Goal: Information Seeking & Learning: Learn about a topic

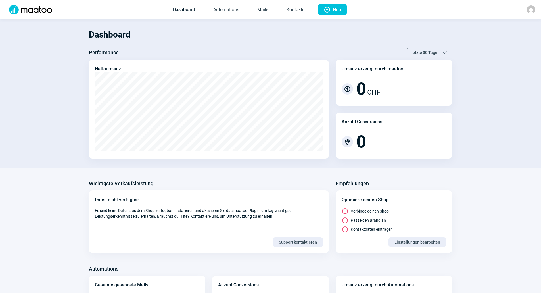
click at [258, 10] on link "Mails" at bounding box center [263, 10] width 20 height 19
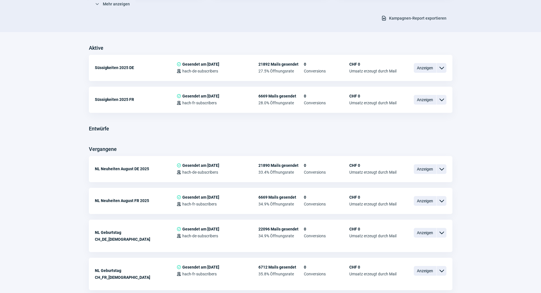
scroll to position [114, 0]
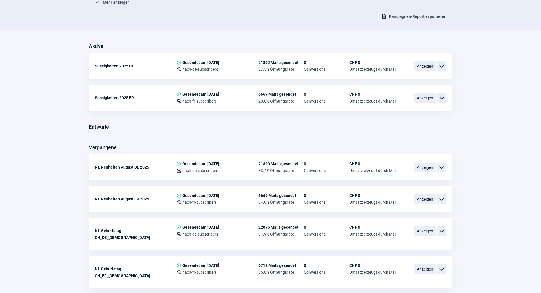
click at [421, 169] on span "Anzeigen" at bounding box center [425, 167] width 23 height 10
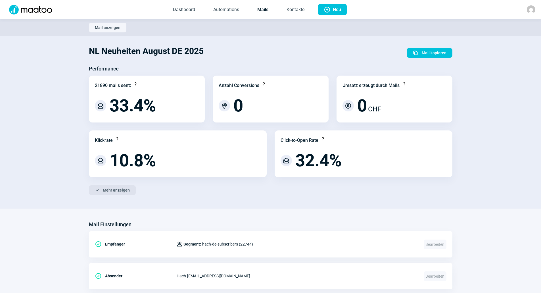
click at [125, 189] on span "Mehr anzeigen" at bounding box center [116, 189] width 27 height 9
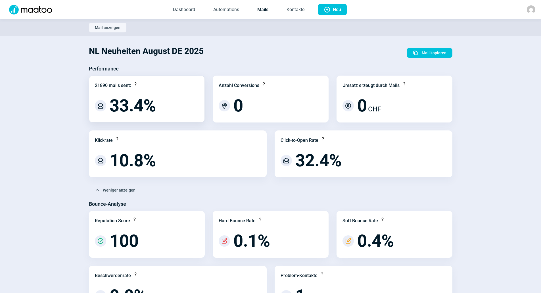
click at [97, 80] on div "21890 mails sent: Question icon MailOpen icon 33.4%" at bounding box center [147, 99] width 116 height 47
click at [100, 85] on div "21890 mails sent:" at bounding box center [113, 85] width 36 height 7
copy div "21890"
drag, startPoint x: 109, startPoint y: 105, endPoint x: 154, endPoint y: 109, distance: 45.3
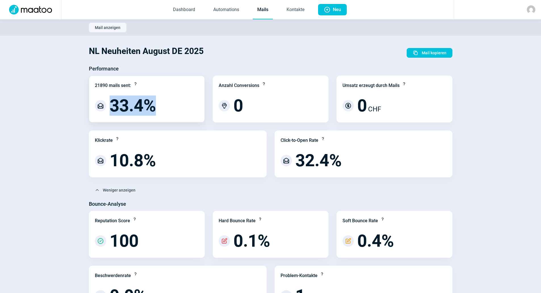
click at [154, 109] on span "33.4%" at bounding box center [133, 105] width 46 height 17
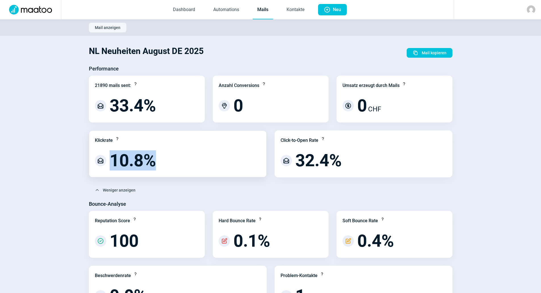
drag, startPoint x: 111, startPoint y: 160, endPoint x: 160, endPoint y: 164, distance: 49.0
click at [160, 164] on div "MailOpen icon 10.8%" at bounding box center [178, 160] width 166 height 17
copy span "10.8%"
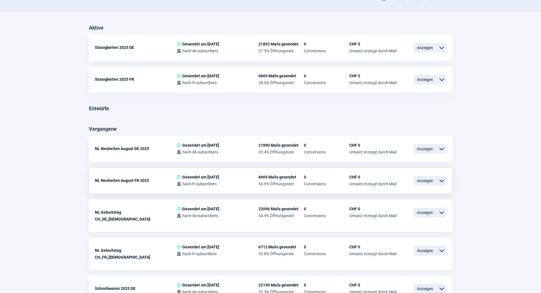
scroll to position [142, 0]
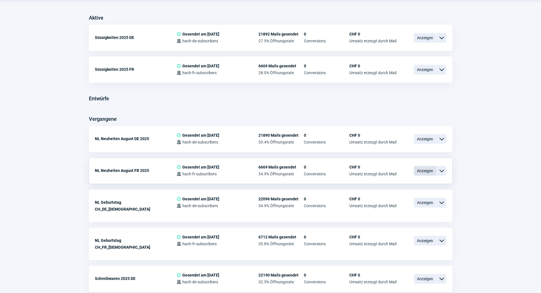
click at [432, 170] on span "Anzeigen" at bounding box center [425, 171] width 23 height 10
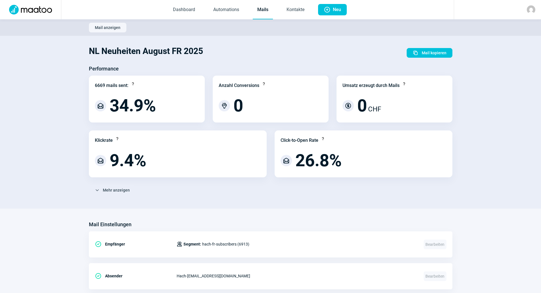
click at [119, 185] on div "Performance 6669 mails sent: Question icon MailOpen icon 34.9% Anzahl Conversio…" at bounding box center [271, 131] width 364 height 135
click at [117, 196] on div "ChevronDown icon Mehr anzeigen Bounce-Analyse Reputation Score Question icon Ch…" at bounding box center [271, 192] width 364 height 14
click at [99, 87] on div "6669 mails sent:" at bounding box center [112, 85] width 34 height 7
copy div "6669"
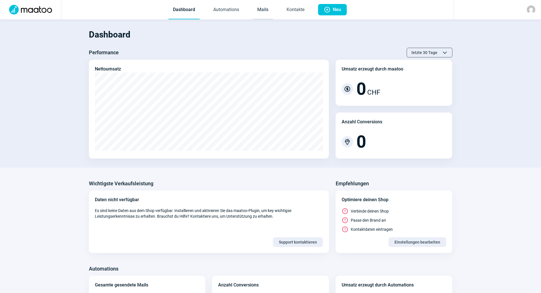
click at [263, 12] on link "Mails" at bounding box center [263, 10] width 20 height 19
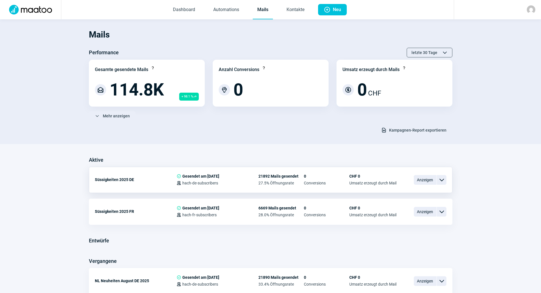
click at [124, 177] on div "Süssigkeiten 2025 DE" at bounding box center [136, 179] width 82 height 11
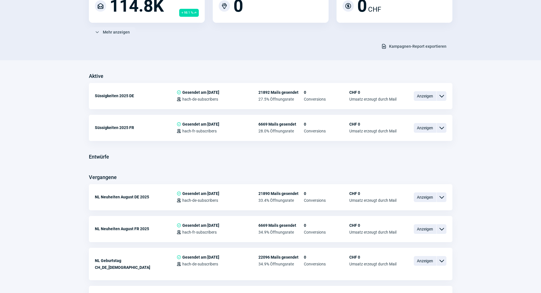
scroll to position [85, 0]
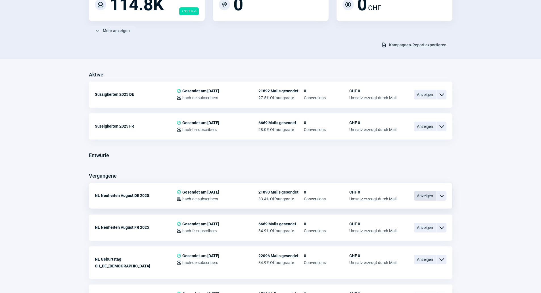
click at [415, 199] on span "Anzeigen" at bounding box center [425, 196] width 23 height 10
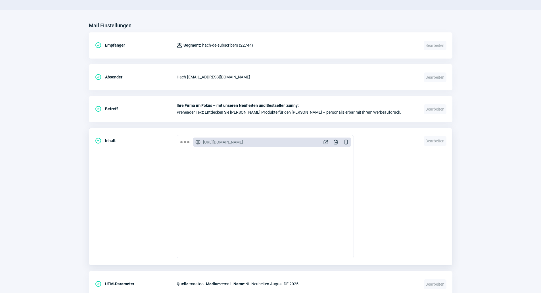
scroll to position [256, 0]
drag, startPoint x: 297, startPoint y: 285, endPoint x: 247, endPoint y: 282, distance: 50.0
click at [247, 282] on div "Quelle: maatoo Medium: email Name: NL Neuheiten August DE 2025" at bounding box center [297, 283] width 240 height 11
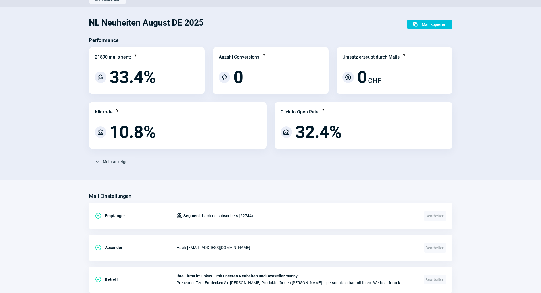
scroll to position [0, 0]
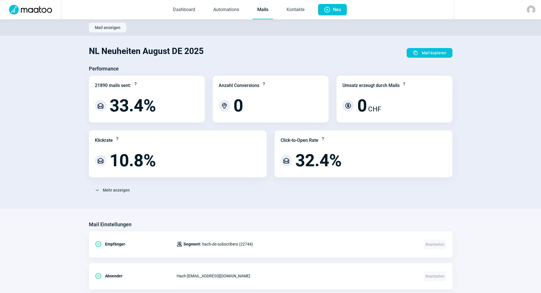
click at [270, 9] on link "Mails" at bounding box center [263, 10] width 20 height 19
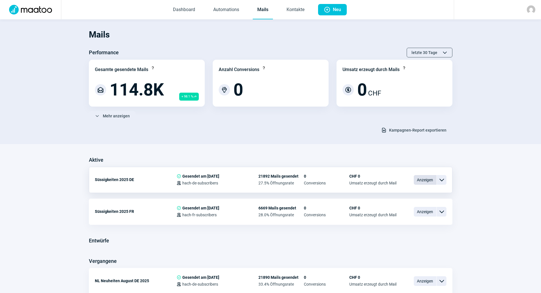
click at [416, 179] on span "Anzeigen" at bounding box center [425, 180] width 23 height 10
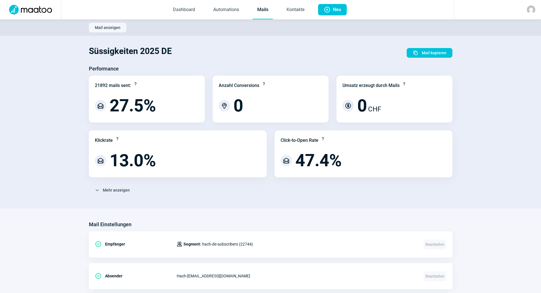
click at [44, 10] on img at bounding box center [31, 10] width 50 height 10
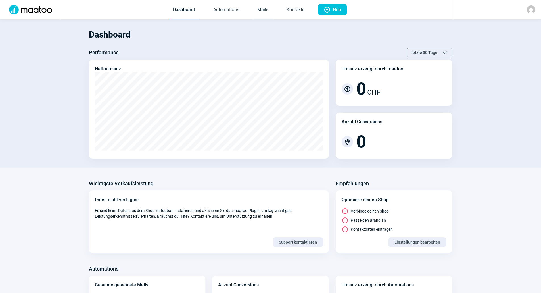
click at [260, 16] on link "Mails" at bounding box center [263, 10] width 20 height 19
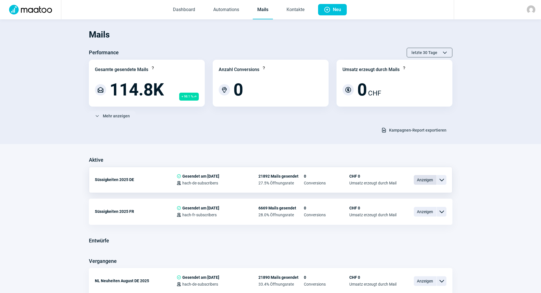
click at [416, 180] on span "Anzeigen" at bounding box center [425, 180] width 23 height 10
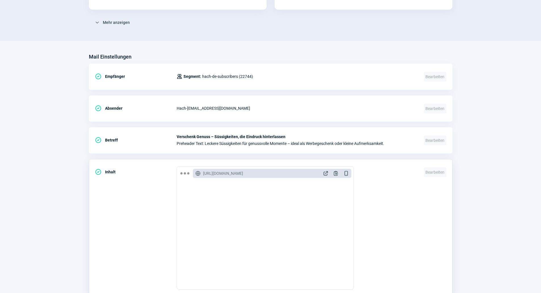
scroll to position [170, 0]
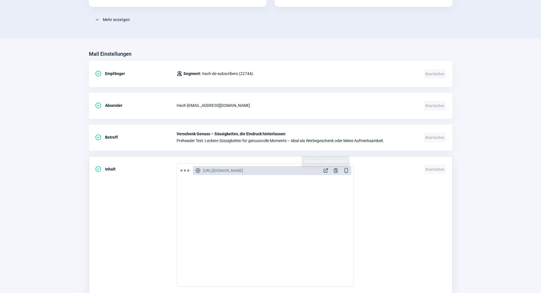
click at [325, 172] on span "ExternalLink icon" at bounding box center [326, 171] width 6 height 6
